Goal: Task Accomplishment & Management: Use online tool/utility

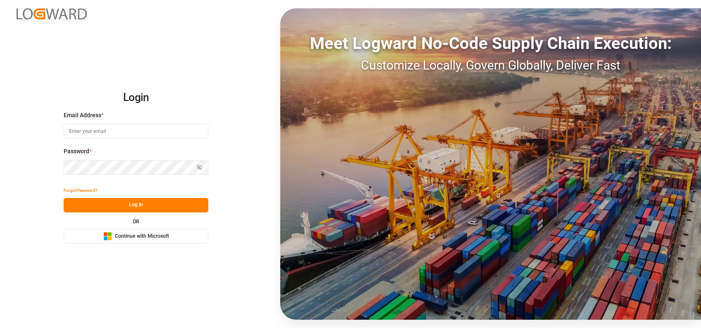
type input "shaini.ghorai@logward.com"
click at [166, 236] on span "Continue with Microsoft" at bounding box center [142, 235] width 54 height 7
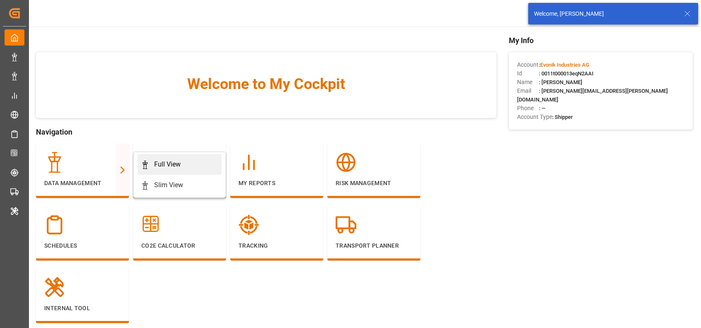
click at [140, 166] on link "Full View" at bounding box center [180, 164] width 84 height 21
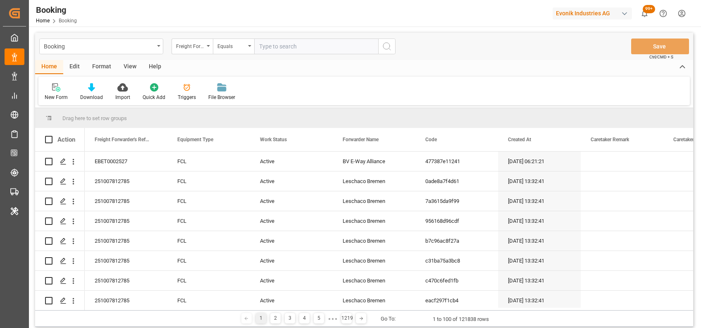
click at [95, 67] on div "Format" at bounding box center [101, 67] width 31 height 14
click at [57, 89] on icon at bounding box center [57, 88] width 6 height 7
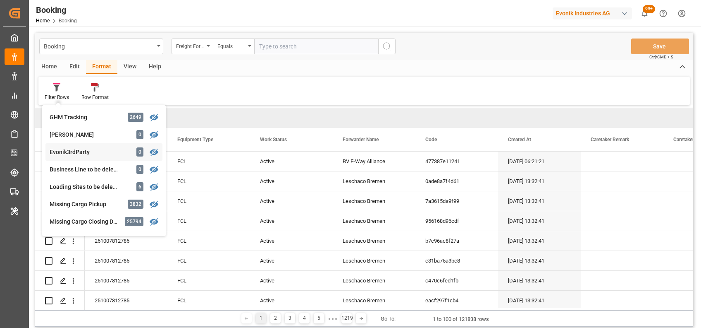
scroll to position [119, 0]
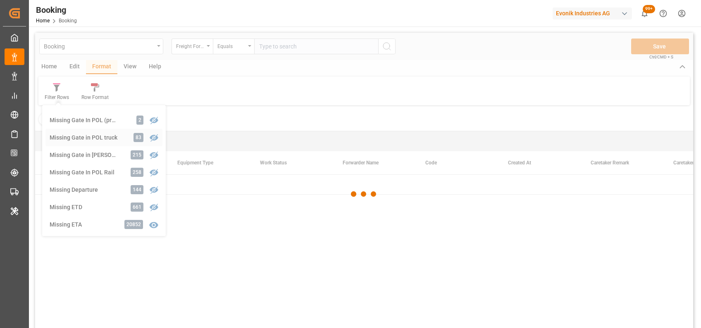
click at [124, 135] on div "Booking Freight Forwarder's Reference No. Equals Save Ctrl/CMD + S Home Edit Fo…" at bounding box center [364, 191] width 658 height 317
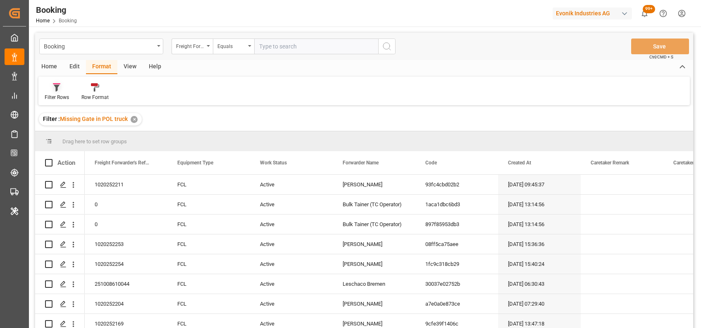
click at [53, 97] on div "Filter Rows" at bounding box center [57, 96] width 24 height 7
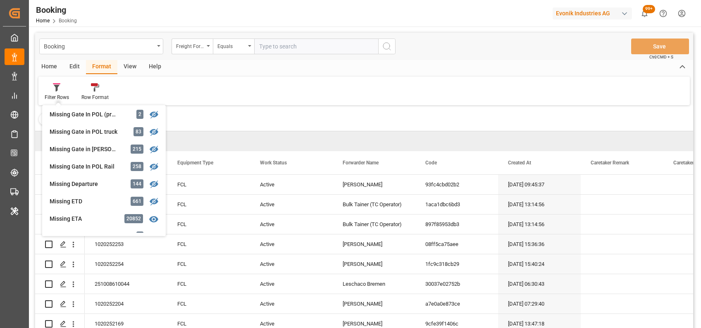
scroll to position [117, 0]
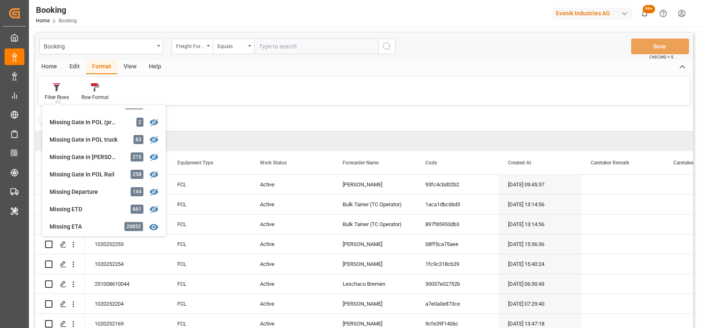
click at [123, 64] on div "View" at bounding box center [129, 67] width 25 height 14
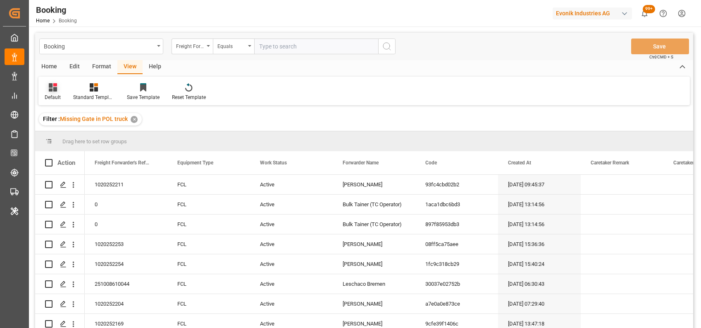
click at [45, 93] on div "Default" at bounding box center [52, 92] width 29 height 18
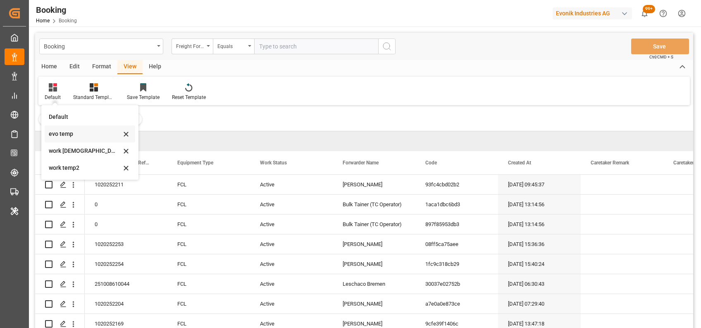
click at [55, 139] on div "evo temp" at bounding box center [90, 133] width 91 height 17
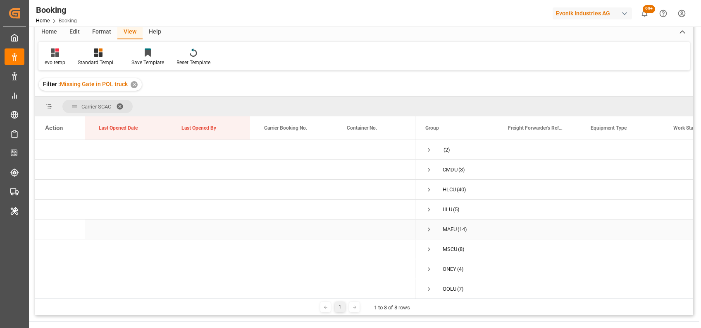
scroll to position [5, 0]
click at [428, 185] on span "Press SPACE to select this row." at bounding box center [429, 186] width 7 height 7
